Goal: Task Accomplishment & Management: Manage account settings

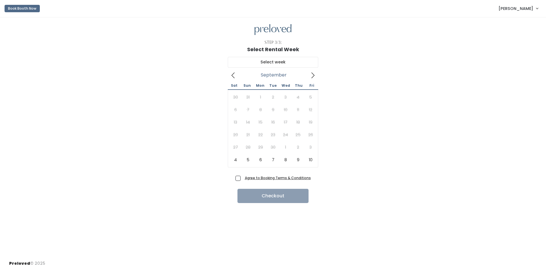
click at [523, 10] on span "[PERSON_NAME]" at bounding box center [515, 8] width 35 height 6
click at [515, 23] on link "My bookings" at bounding box center [517, 22] width 51 height 10
